Goal: Task Accomplishment & Management: Manage account settings

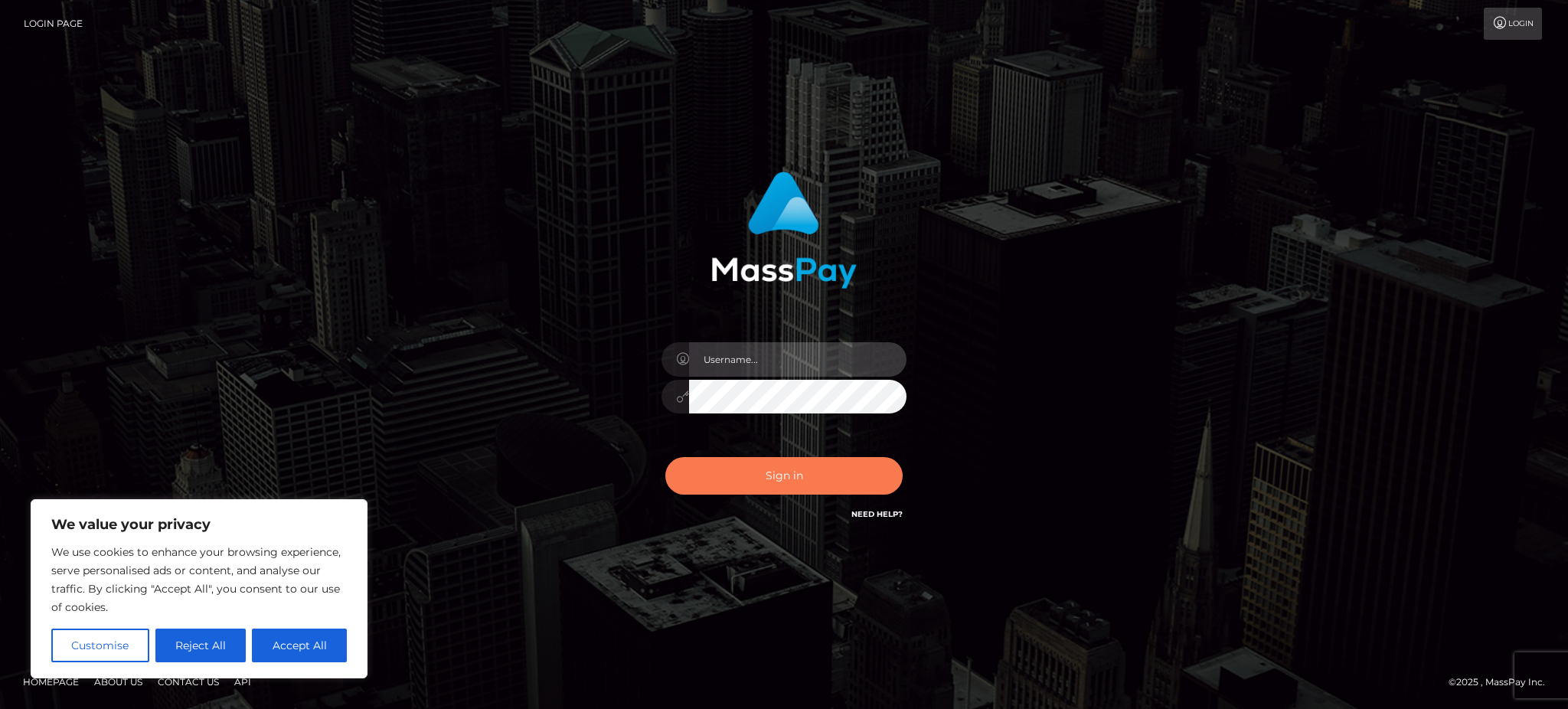
type input "Gaizelle"
click at [751, 465] on button "Sign in" at bounding box center [784, 476] width 237 height 38
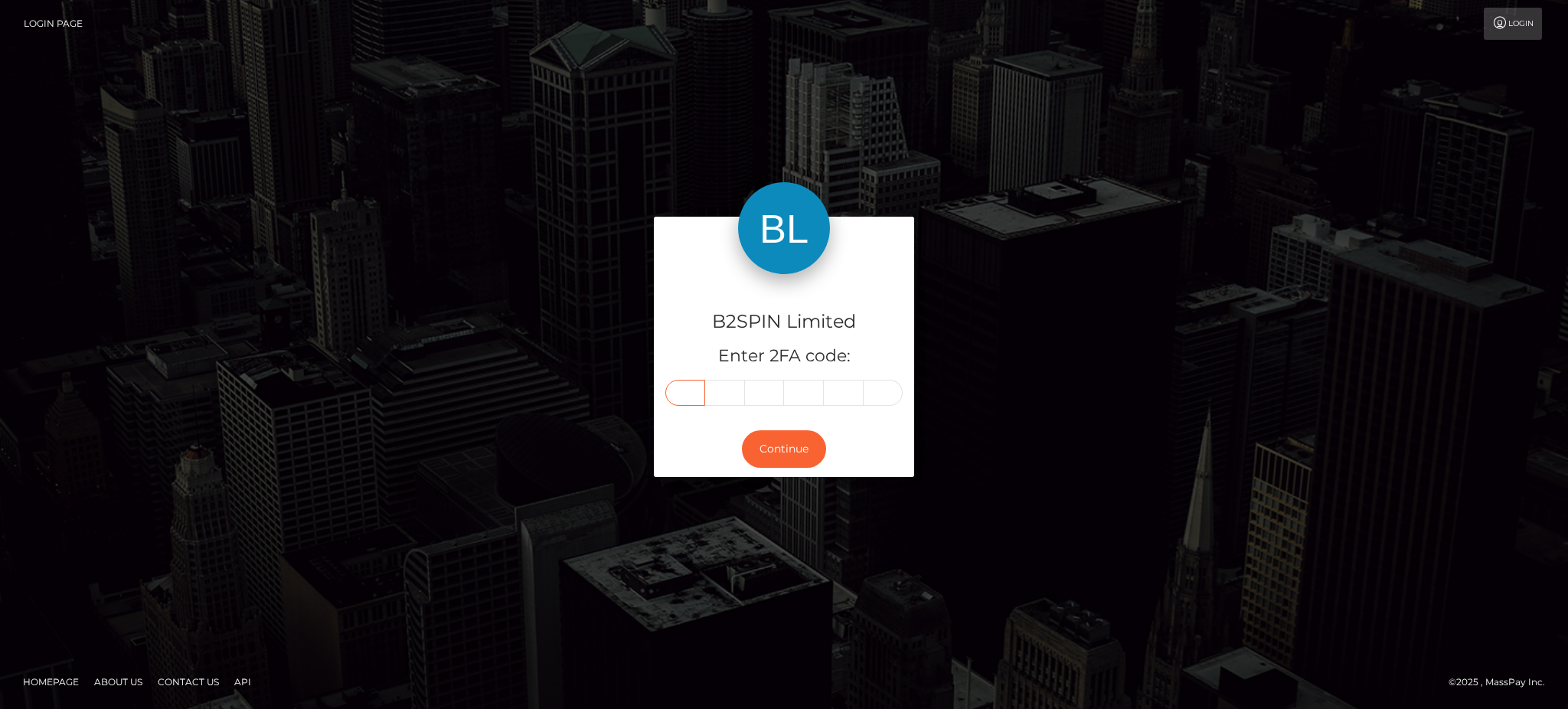
click at [687, 385] on input "text" at bounding box center [685, 392] width 40 height 26
type input "0"
type input "5"
type input "6"
type input "2"
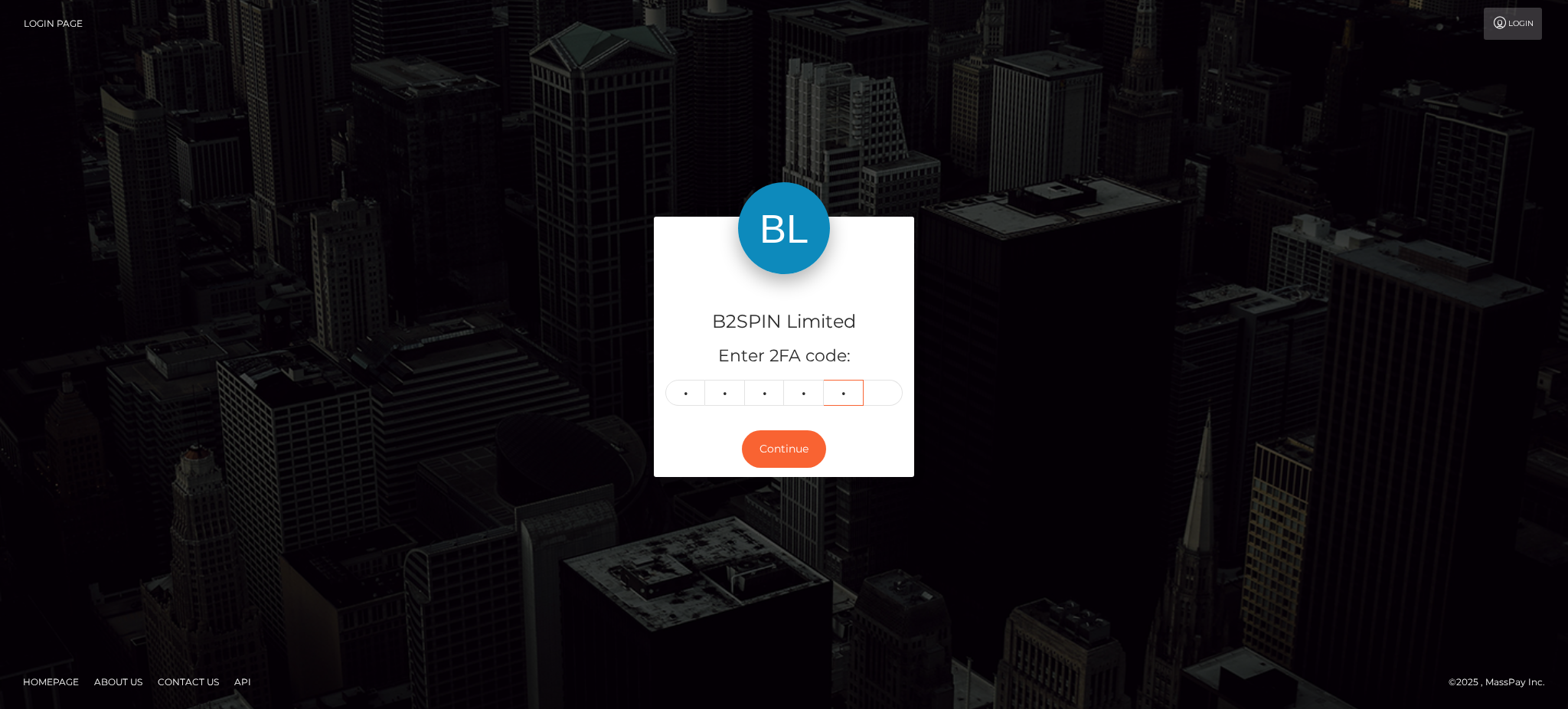
type input "6"
type input "4"
click at [773, 443] on button "Continue" at bounding box center [784, 449] width 85 height 38
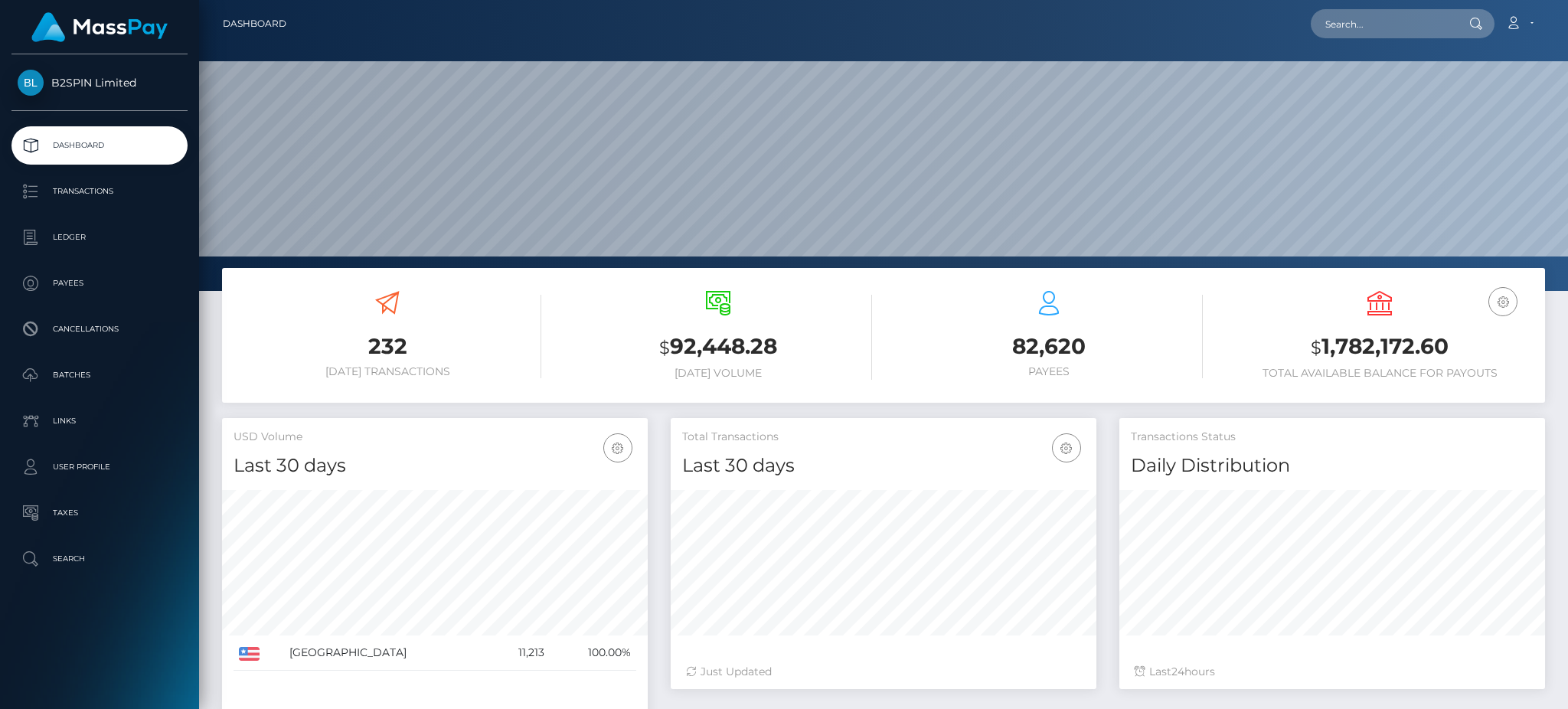
scroll to position [272, 425]
click at [1388, 337] on h3 "$ 1,782,172.60" at bounding box center [1379, 346] width 308 height 31
copy h3 "1,782,172.60"
